Goal: Task Accomplishment & Management: Use online tool/utility

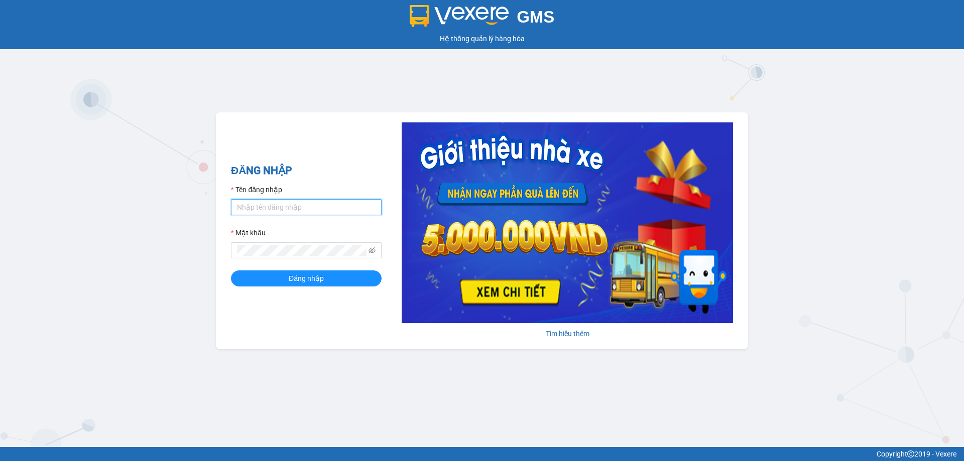
type input "hoangvinh.bmtai"
click at [311, 208] on input "hoangvinh.bmtai" at bounding box center [306, 207] width 151 height 16
click at [303, 267] on form "Tên đăng nhập hoangvinh.bmtai Mật khẩu Đăng nhập" at bounding box center [306, 235] width 151 height 102
click at [297, 278] on span "Đăng nhập" at bounding box center [306, 278] width 35 height 11
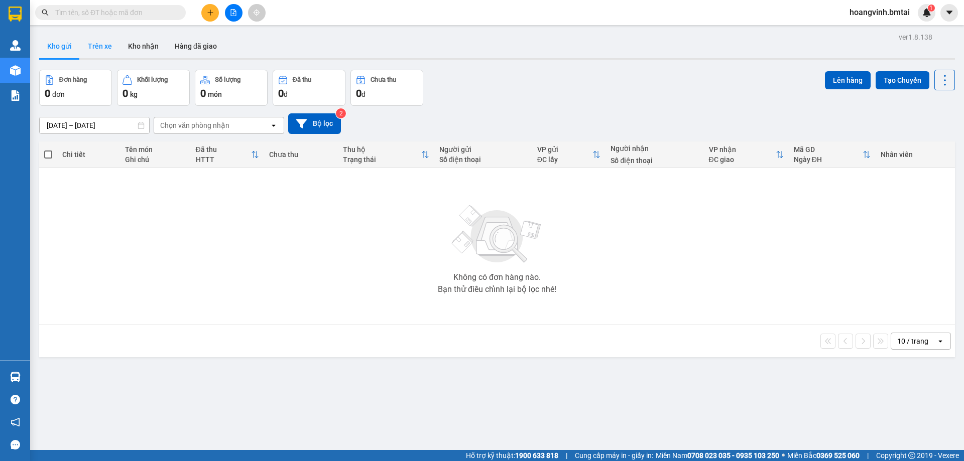
click at [101, 46] on button "Trên xe" at bounding box center [100, 46] width 40 height 24
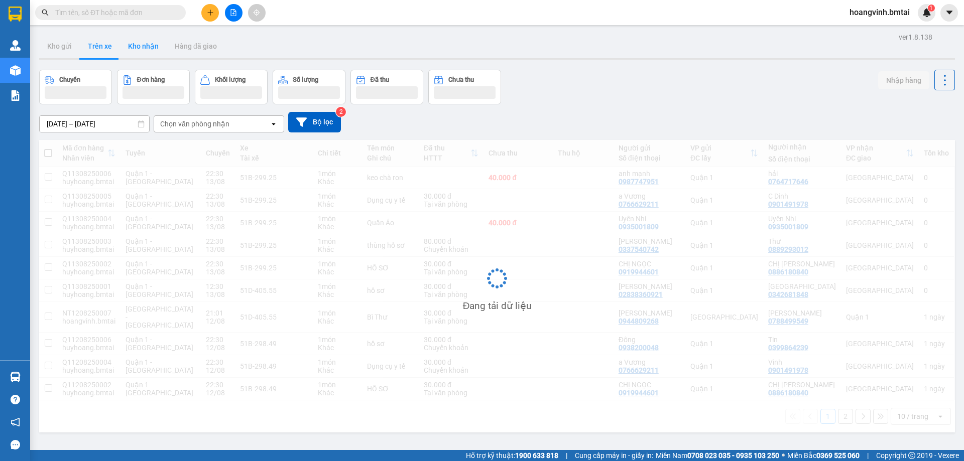
click at [130, 47] on button "Kho nhận" at bounding box center [143, 46] width 47 height 24
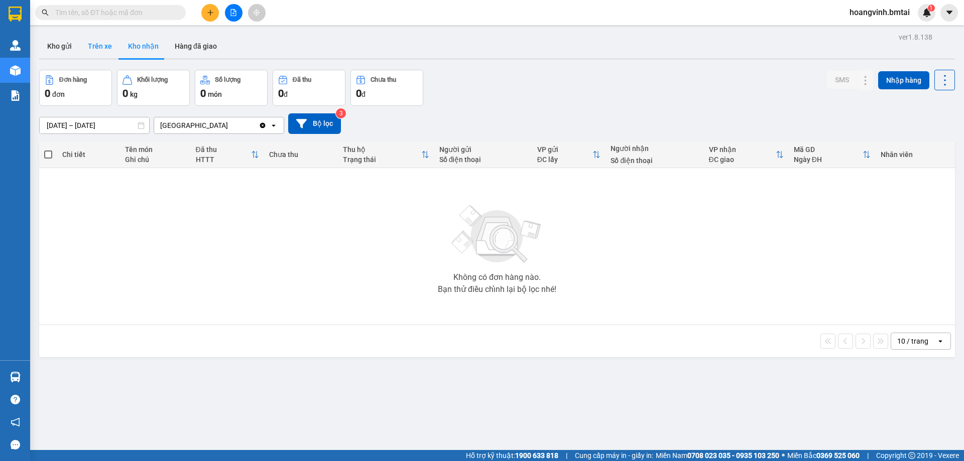
click at [103, 46] on button "Trên xe" at bounding box center [100, 46] width 40 height 24
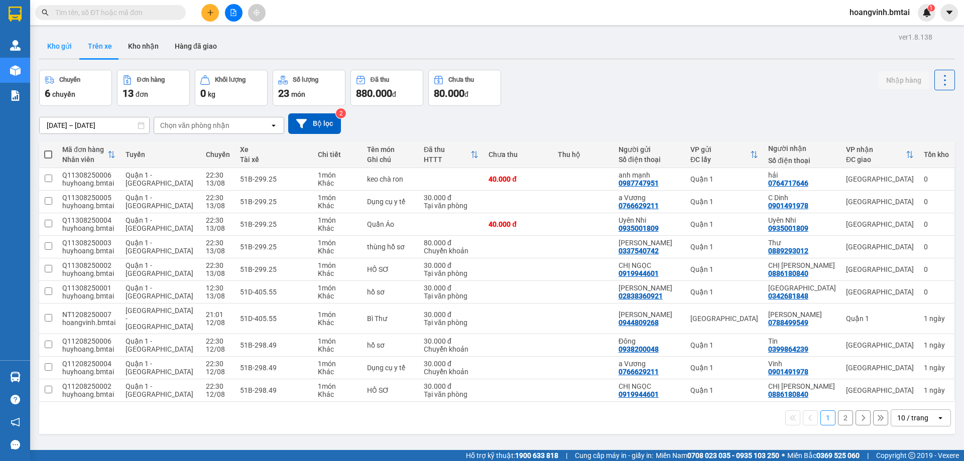
click at [71, 48] on button "Kho gửi" at bounding box center [59, 46] width 41 height 24
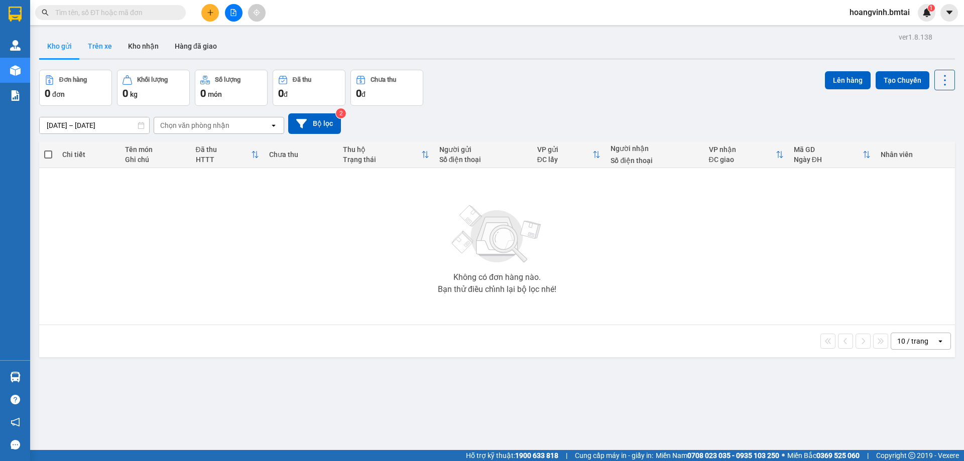
click at [107, 56] on button "Trên xe" at bounding box center [100, 46] width 40 height 24
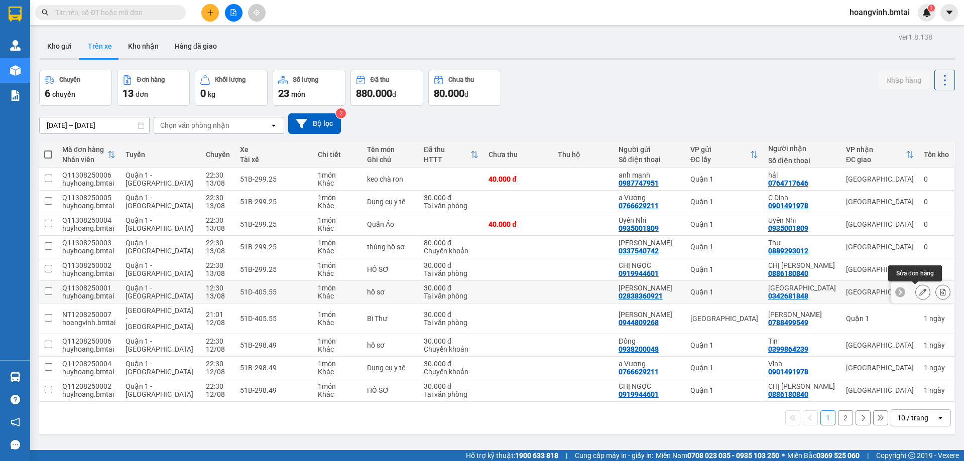
click at [919, 296] on icon at bounding box center [922, 292] width 7 height 7
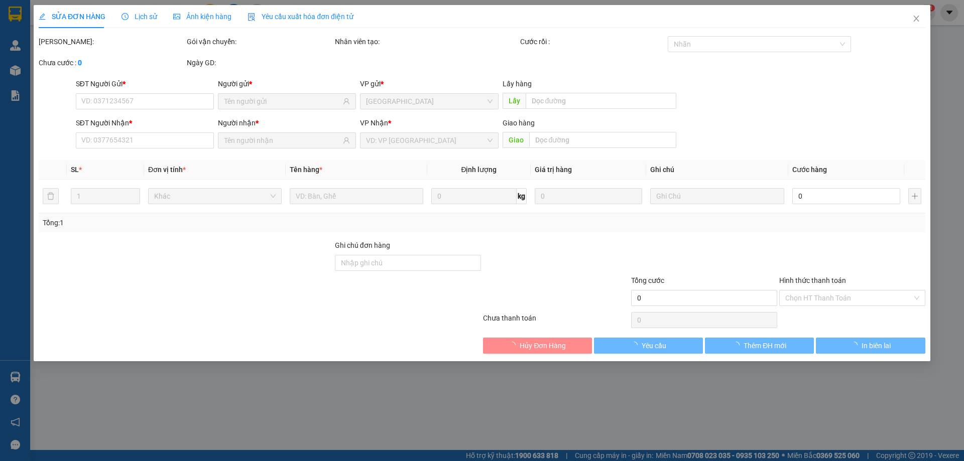
type input "02838360921"
type input "Cty Ánh Hồng"
type input "0342681848"
type input "Nhật Tân"
type input "TM 13/8"
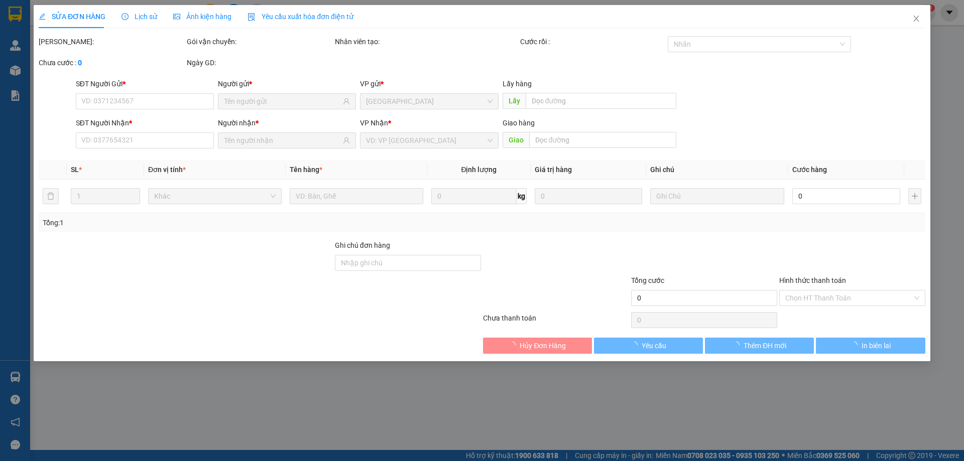
type input "30.000"
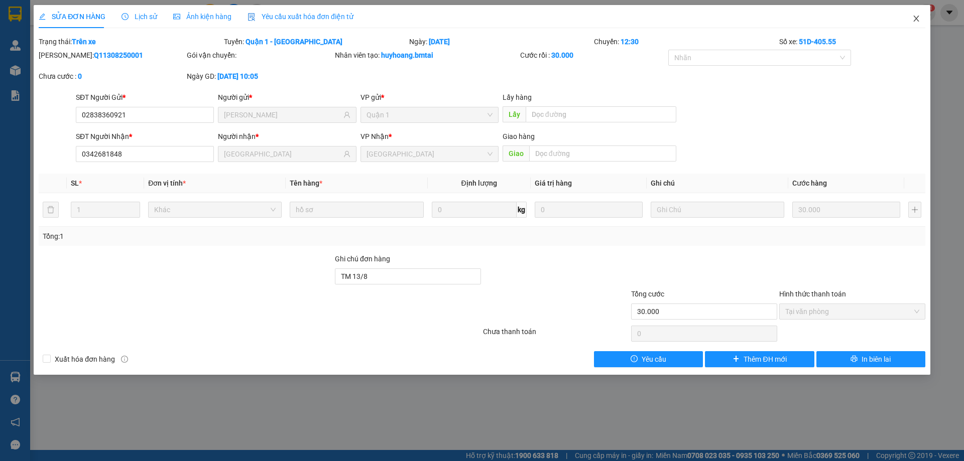
drag, startPoint x: 915, startPoint y: 21, endPoint x: 956, endPoint y: 322, distance: 303.6
click at [915, 25] on span "Close" at bounding box center [916, 19] width 28 height 28
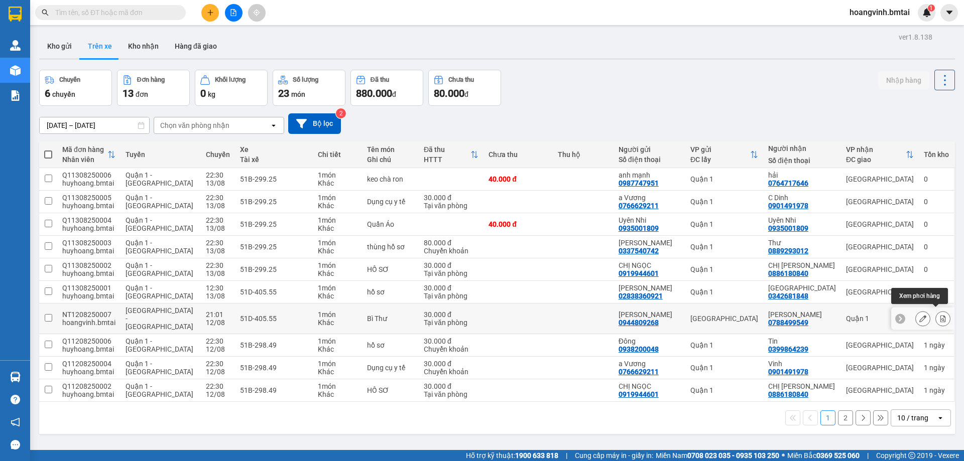
drag, startPoint x: 937, startPoint y: 315, endPoint x: 931, endPoint y: 314, distance: 6.2
click at [939, 315] on icon at bounding box center [942, 318] width 7 height 7
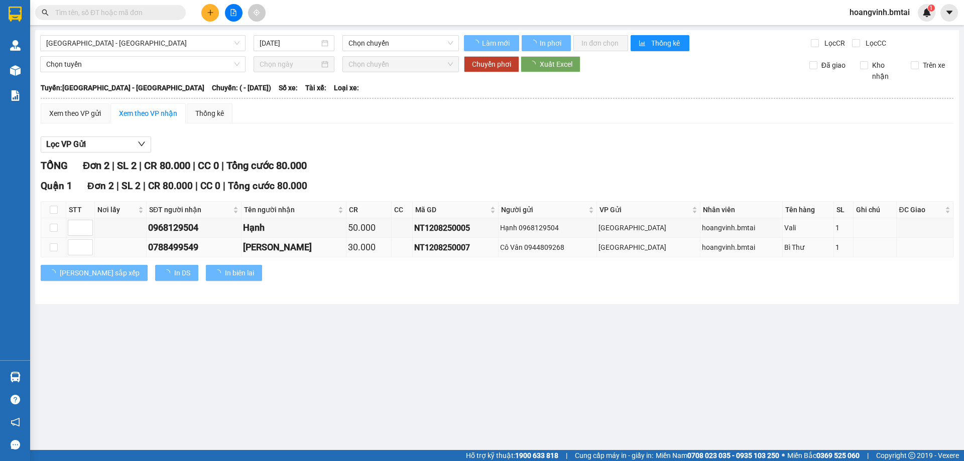
type input "12/08/2025"
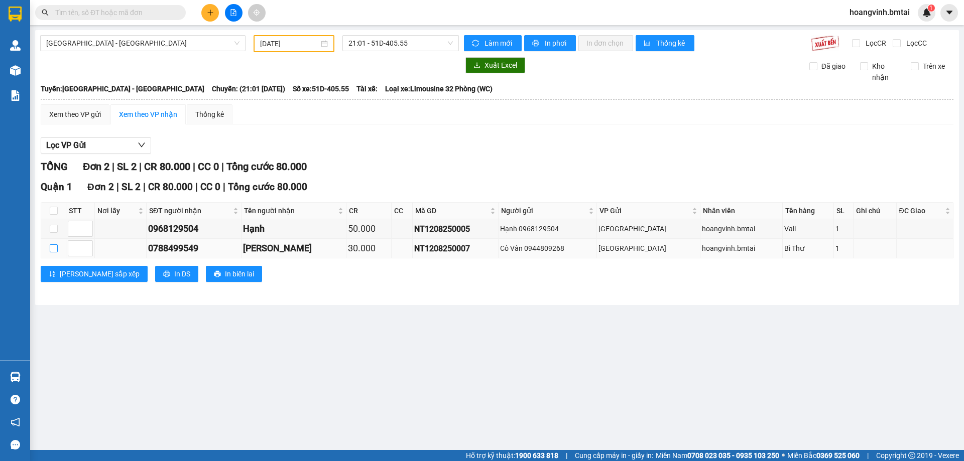
click at [52, 248] on input "checkbox" at bounding box center [54, 249] width 8 height 8
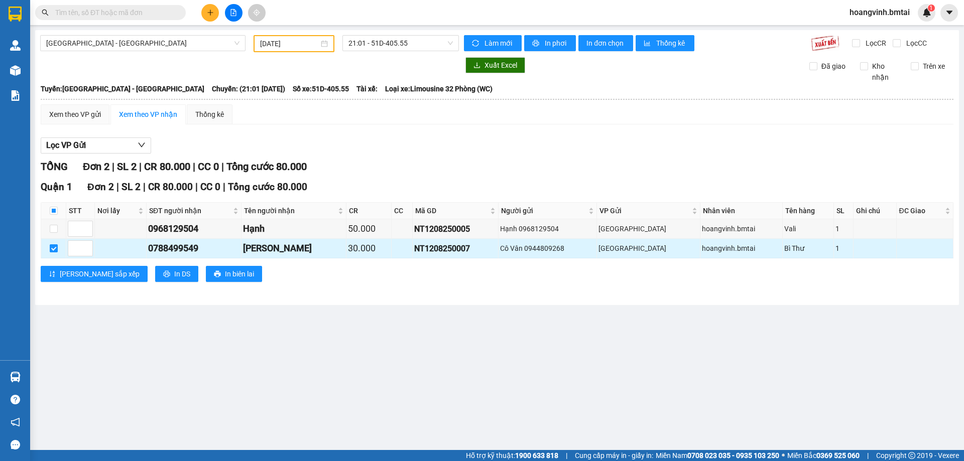
click at [52, 248] on input "checkbox" at bounding box center [54, 249] width 8 height 8
checkbox input "false"
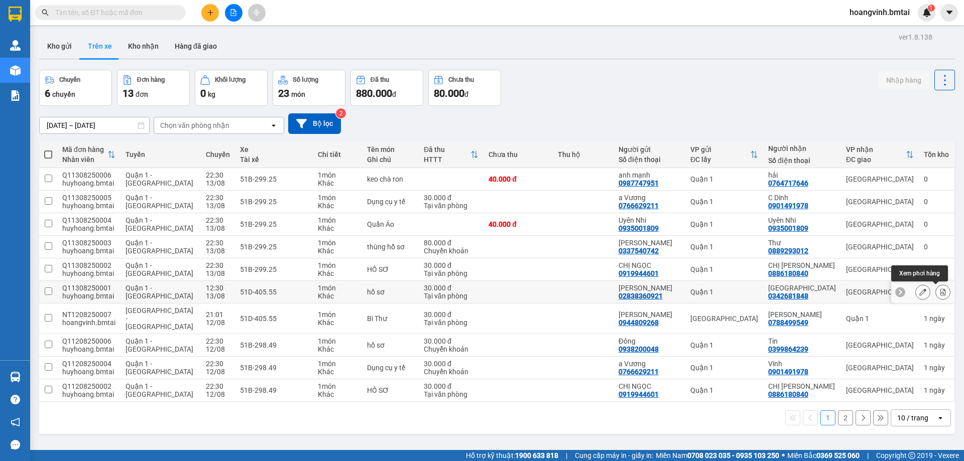
click at [939, 292] on icon at bounding box center [942, 292] width 7 height 7
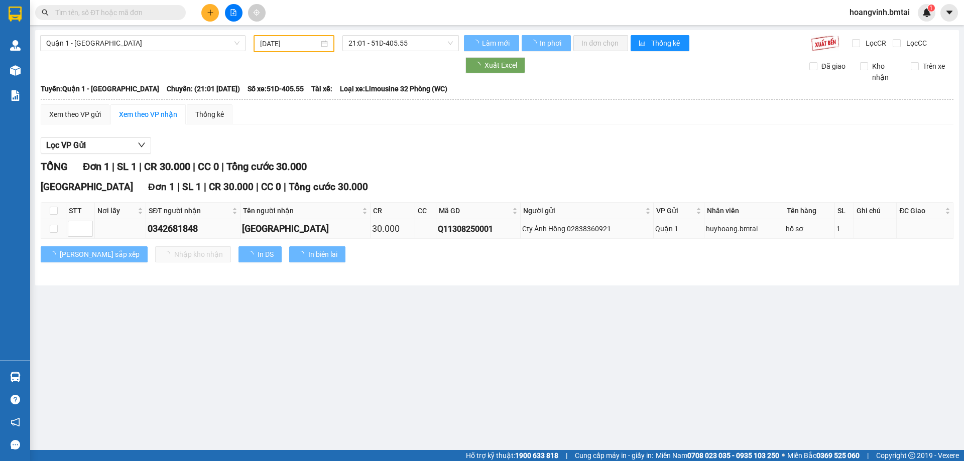
type input "13/08/2025"
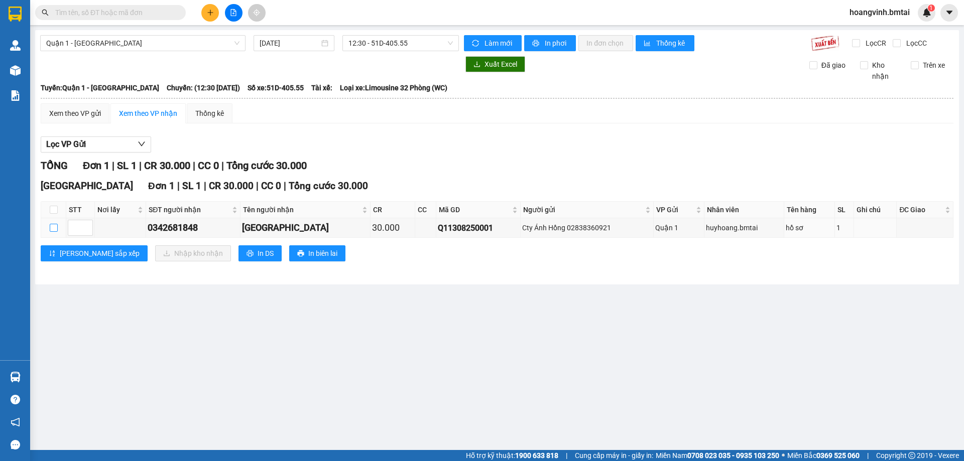
drag, startPoint x: 51, startPoint y: 228, endPoint x: 88, endPoint y: 245, distance: 40.2
click at [52, 228] on input "checkbox" at bounding box center [54, 228] width 8 height 8
checkbox input "true"
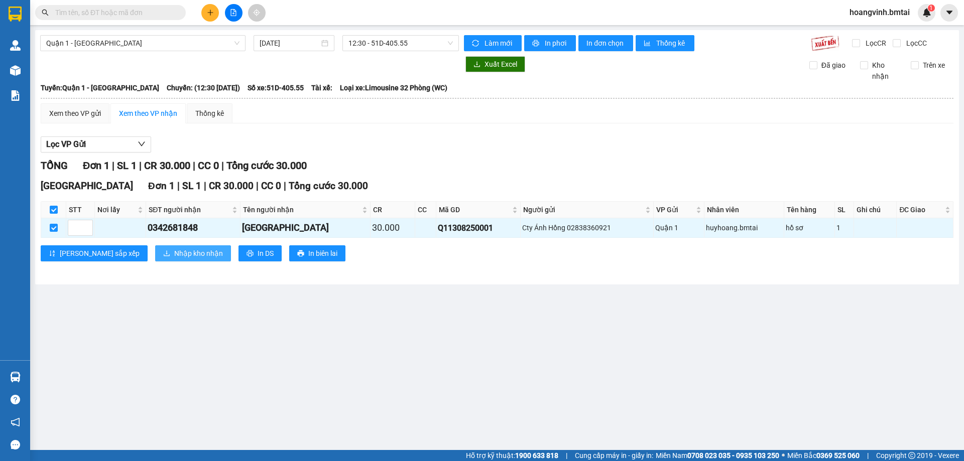
click at [174, 253] on span "Nhập kho nhận" at bounding box center [198, 253] width 49 height 11
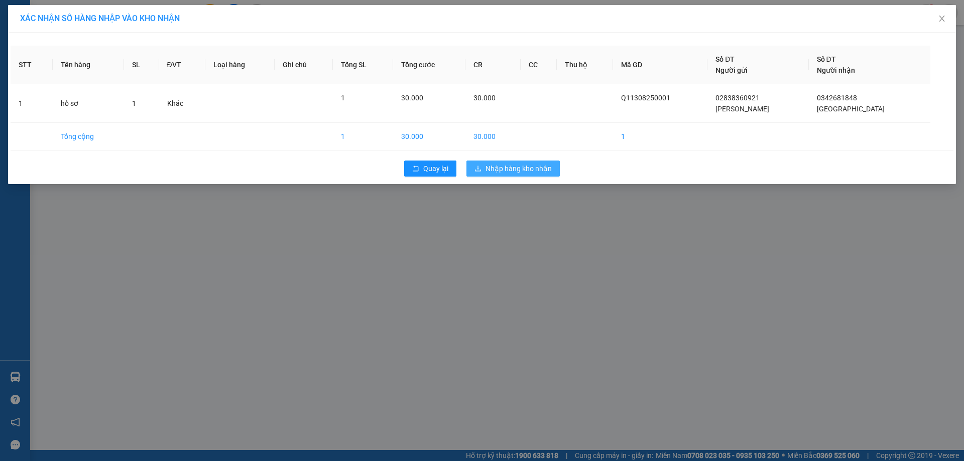
click at [495, 167] on span "Nhập hàng kho nhận" at bounding box center [519, 168] width 66 height 11
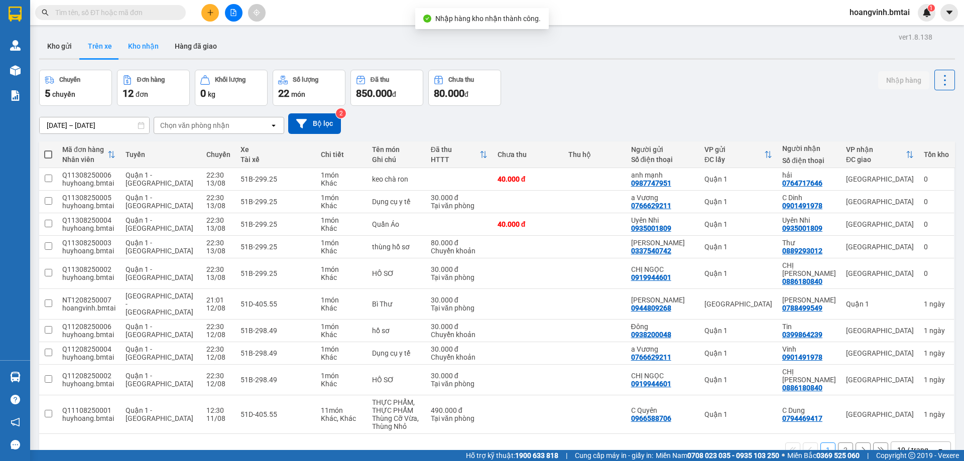
click at [143, 43] on button "Kho nhận" at bounding box center [143, 46] width 47 height 24
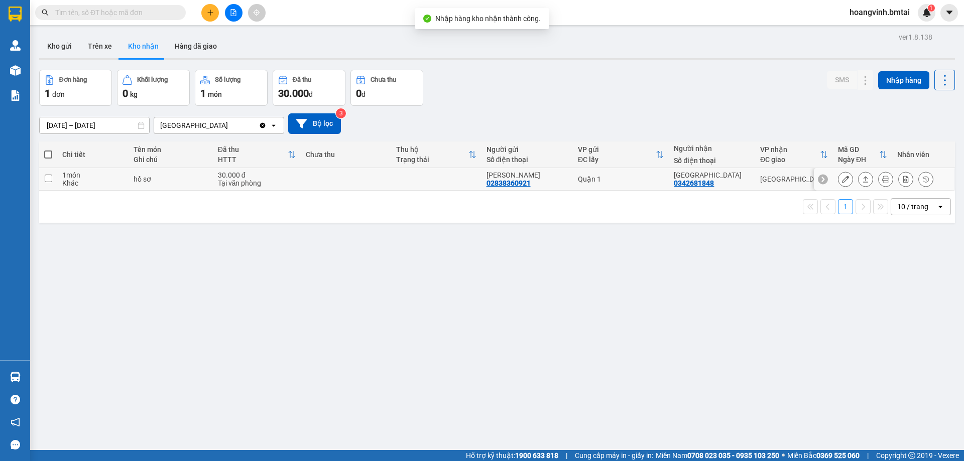
click at [56, 178] on td at bounding box center [48, 179] width 18 height 23
checkbox input "true"
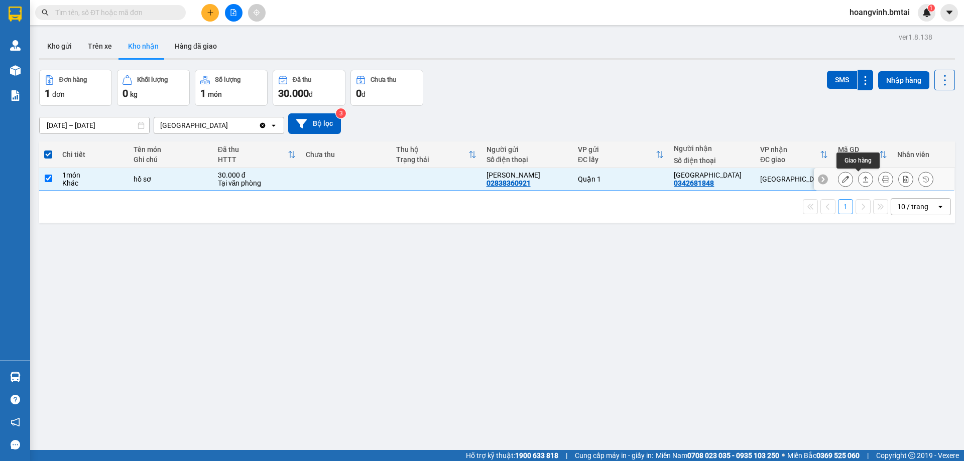
click at [862, 179] on icon at bounding box center [865, 179] width 7 height 7
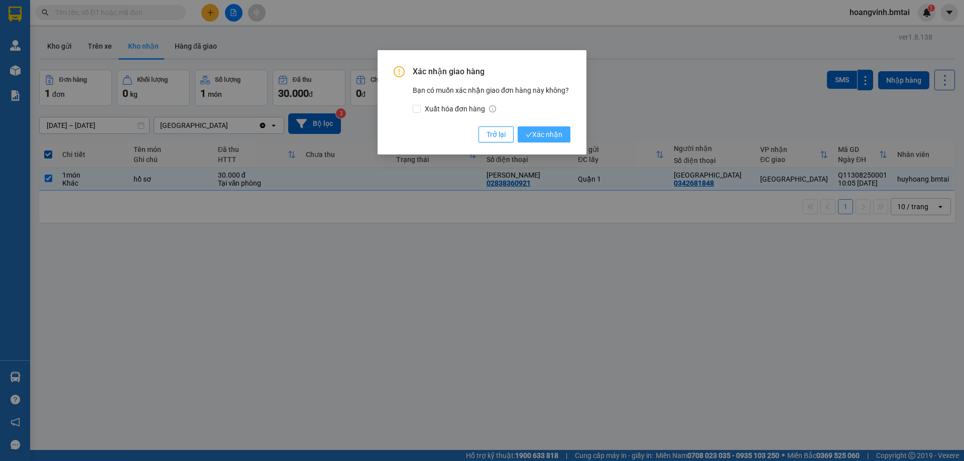
click at [553, 138] on span "Xác nhận" at bounding box center [544, 134] width 37 height 11
